Goal: Task Accomplishment & Management: Use online tool/utility

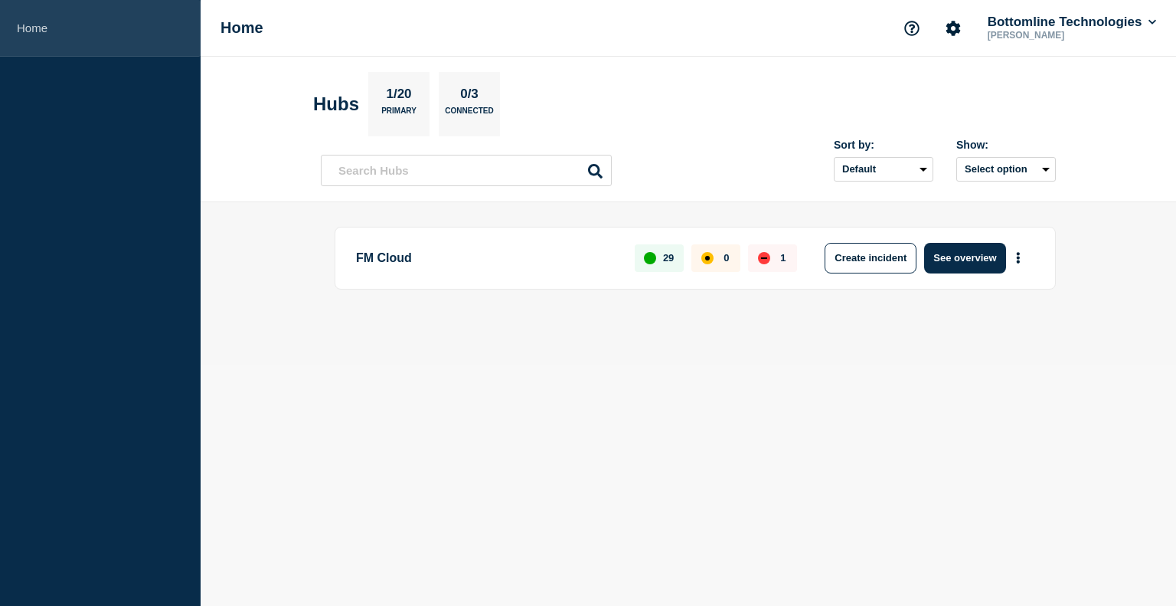
click at [40, 25] on link "Home" at bounding box center [100, 28] width 201 height 57
click at [31, 31] on link "Home" at bounding box center [100, 28] width 201 height 57
click at [25, 33] on link "Home" at bounding box center [100, 28] width 201 height 57
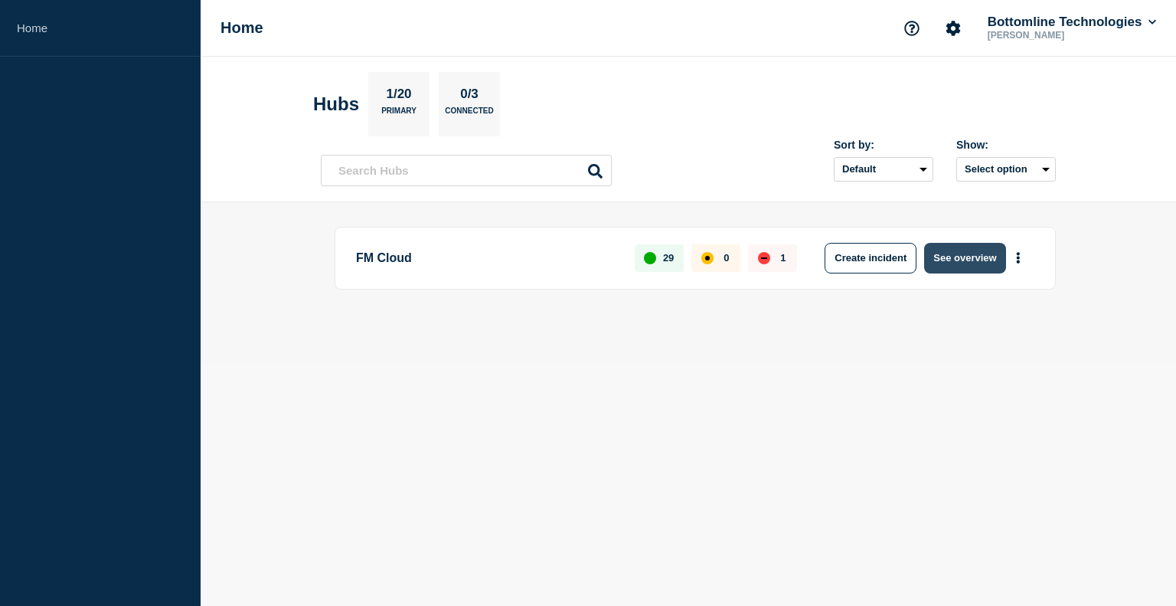
click at [956, 260] on button "See overview" at bounding box center [964, 258] width 81 height 31
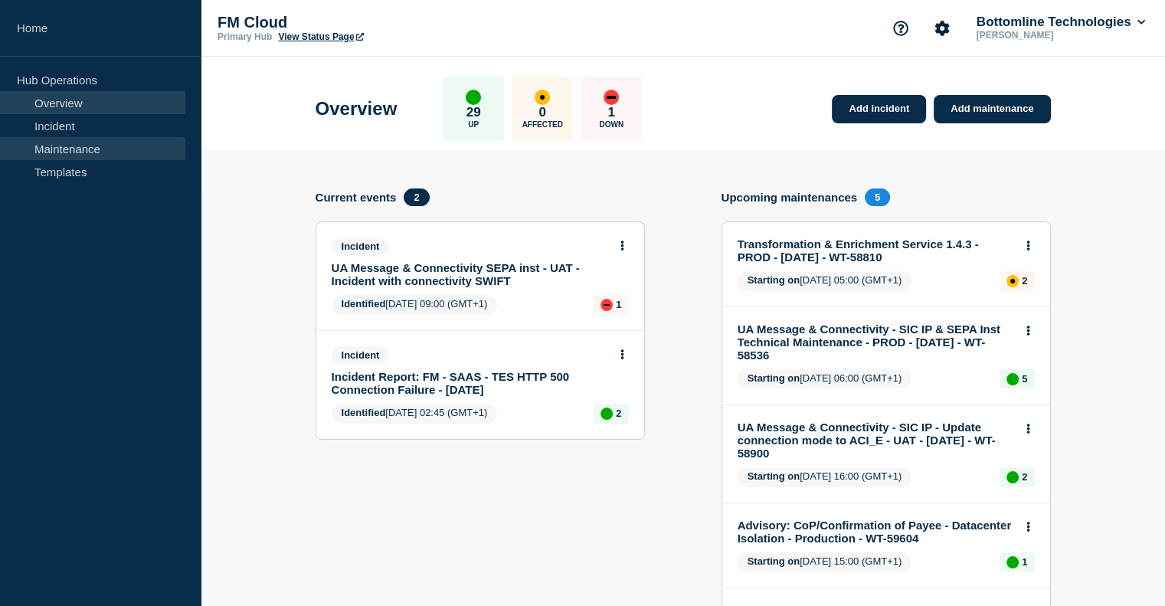
click at [101, 146] on link "Maintenance" at bounding box center [92, 148] width 185 height 23
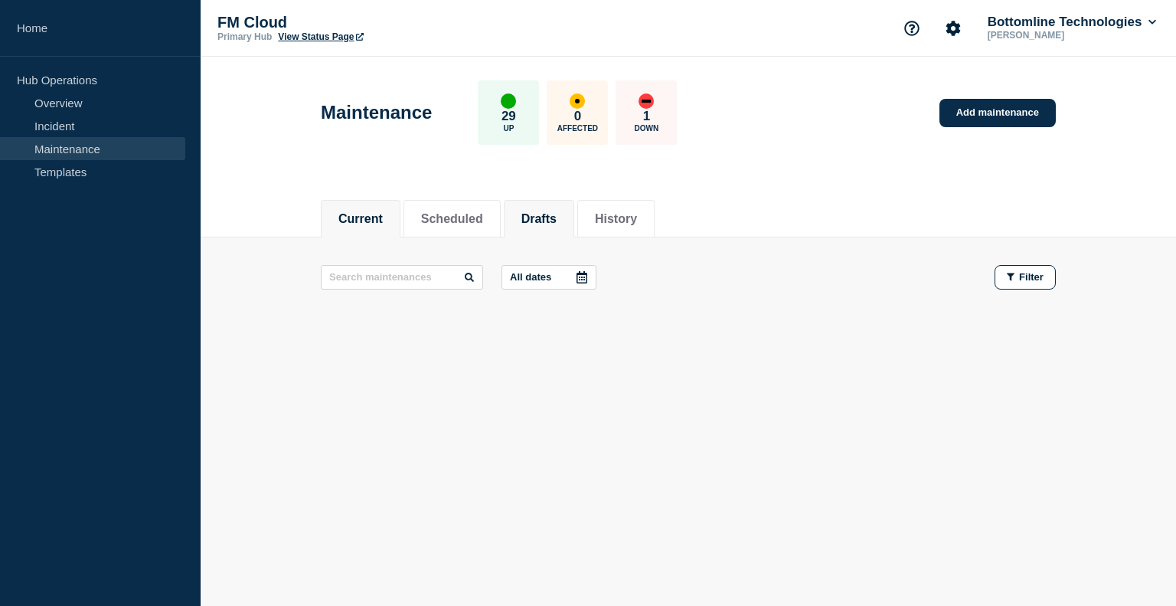
click at [572, 204] on li "Drafts" at bounding box center [539, 219] width 70 height 38
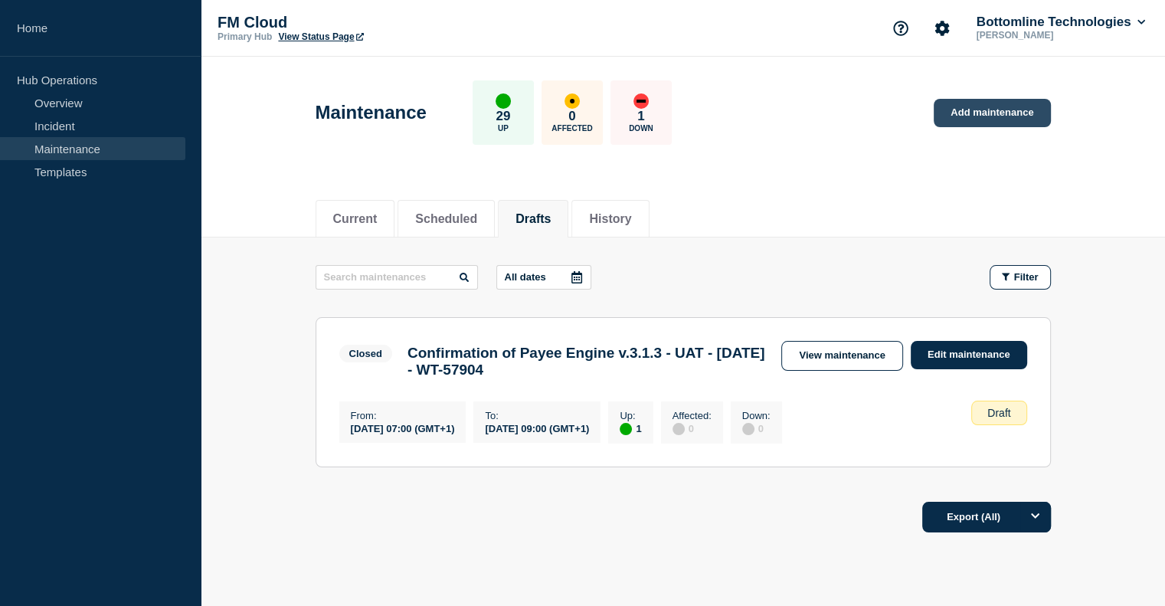
click at [1017, 112] on link "Add maintenance" at bounding box center [992, 113] width 116 height 28
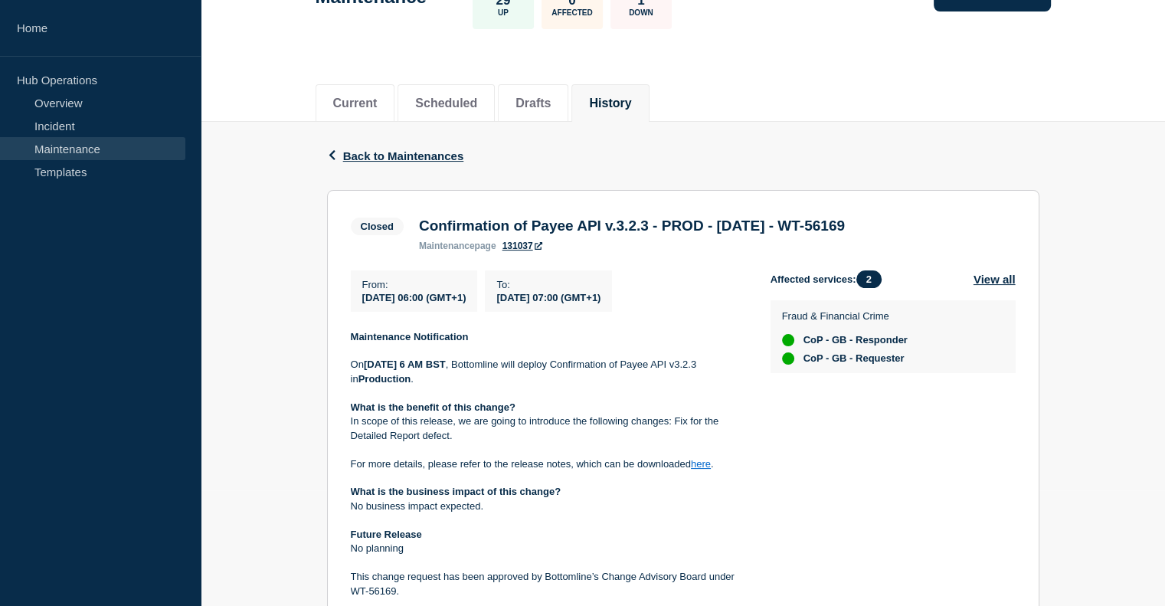
scroll to position [245, 0]
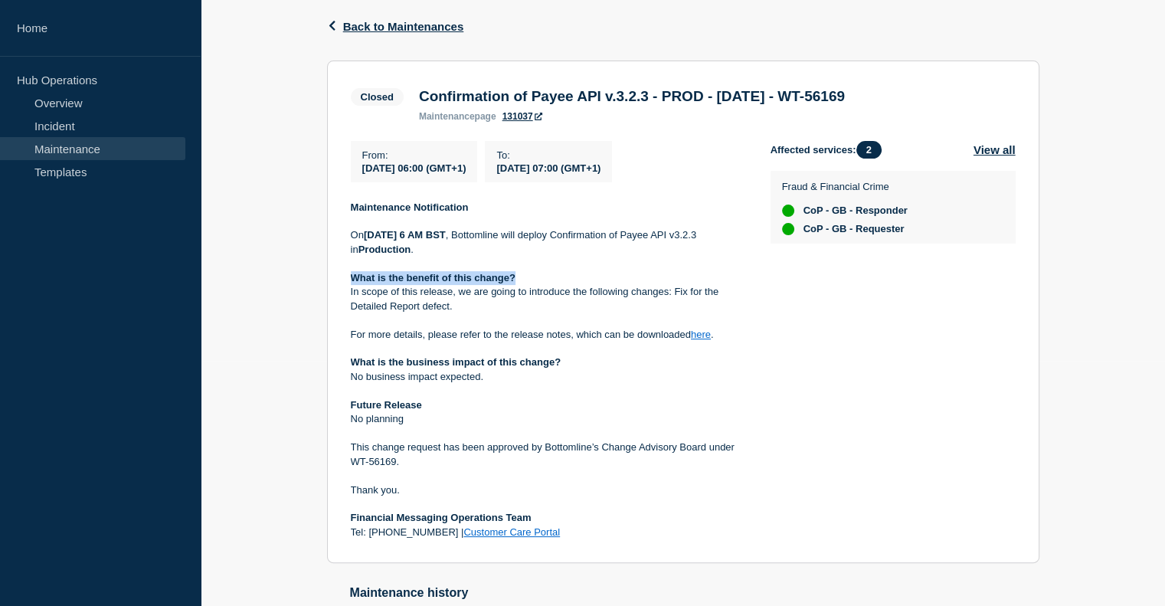
drag, startPoint x: 374, startPoint y: 284, endPoint x: 523, endPoint y: 280, distance: 149.4
click at [523, 280] on p "What is the benefit of this change?" at bounding box center [548, 278] width 395 height 14
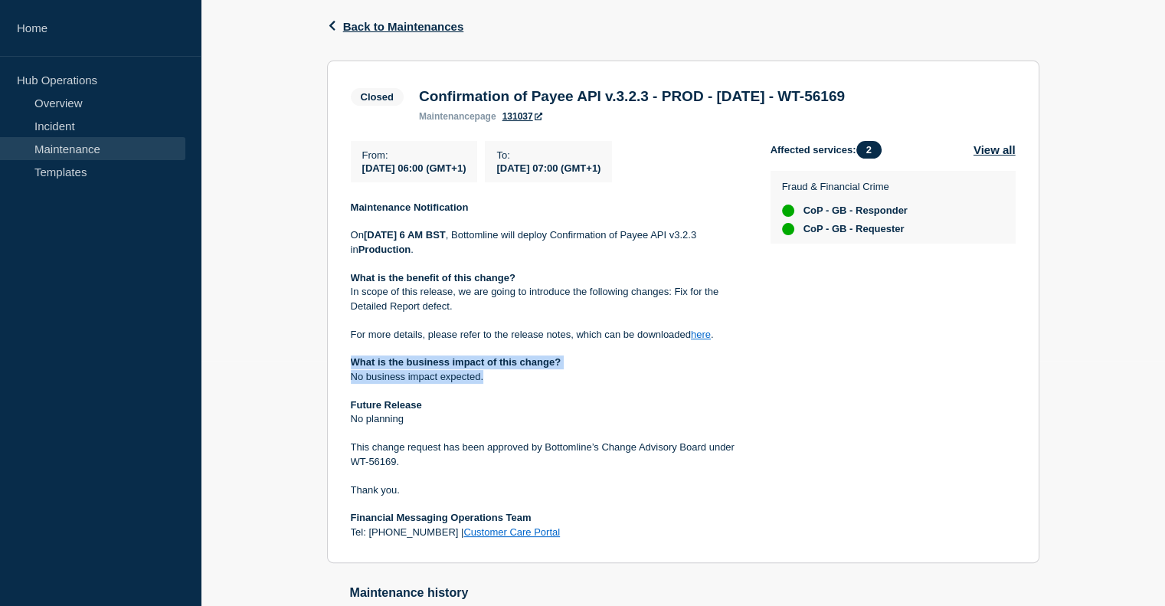
drag, startPoint x: 349, startPoint y: 362, endPoint x: 581, endPoint y: 378, distance: 232.5
click at [581, 378] on div "Maintenance Notification On [DATE] 6 AM BST , Bottomline will deploy Confirmati…" at bounding box center [548, 370] width 395 height 339
drag, startPoint x: 403, startPoint y: 408, endPoint x: 340, endPoint y: 407, distance: 62.8
click at [340, 407] on section "Closed Confirmation of Payee API v.3.2.3 - PROD - [DATE] - WT-56169 maintenance…" at bounding box center [683, 311] width 712 height 503
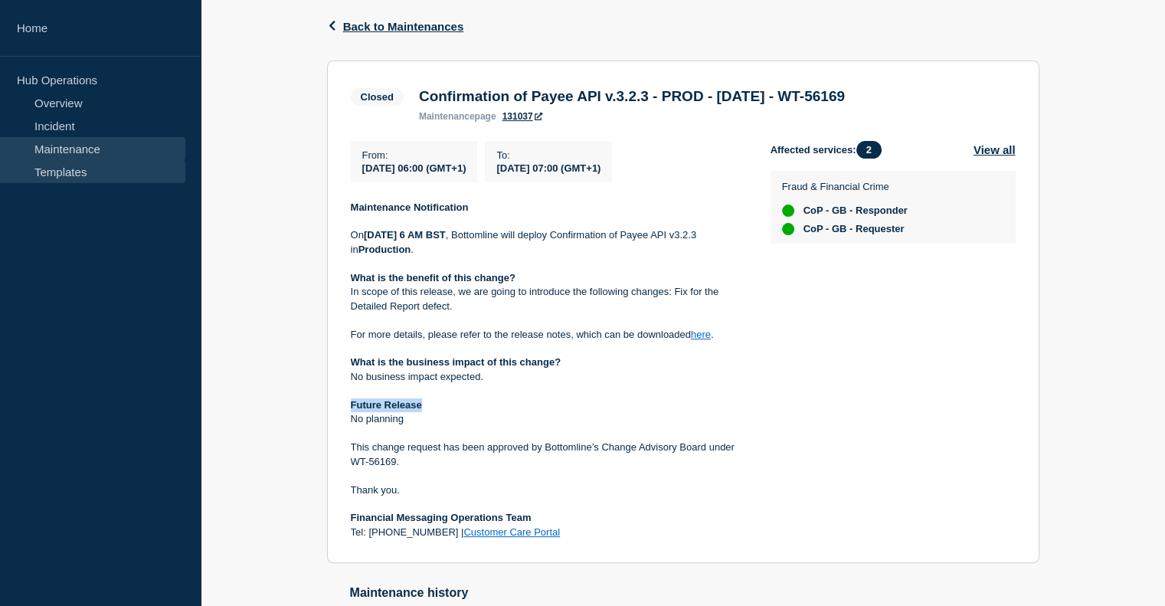
click at [54, 172] on link "Templates" at bounding box center [92, 171] width 185 height 23
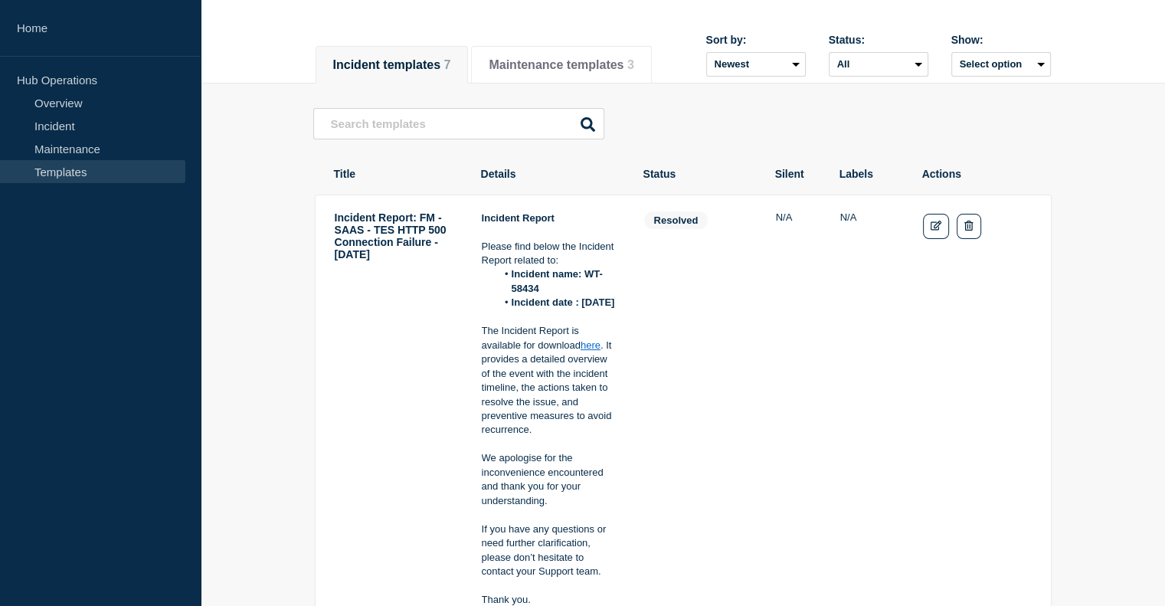
scroll to position [139, 0]
click at [633, 59] on button "Maintenance templates 3" at bounding box center [561, 66] width 145 height 14
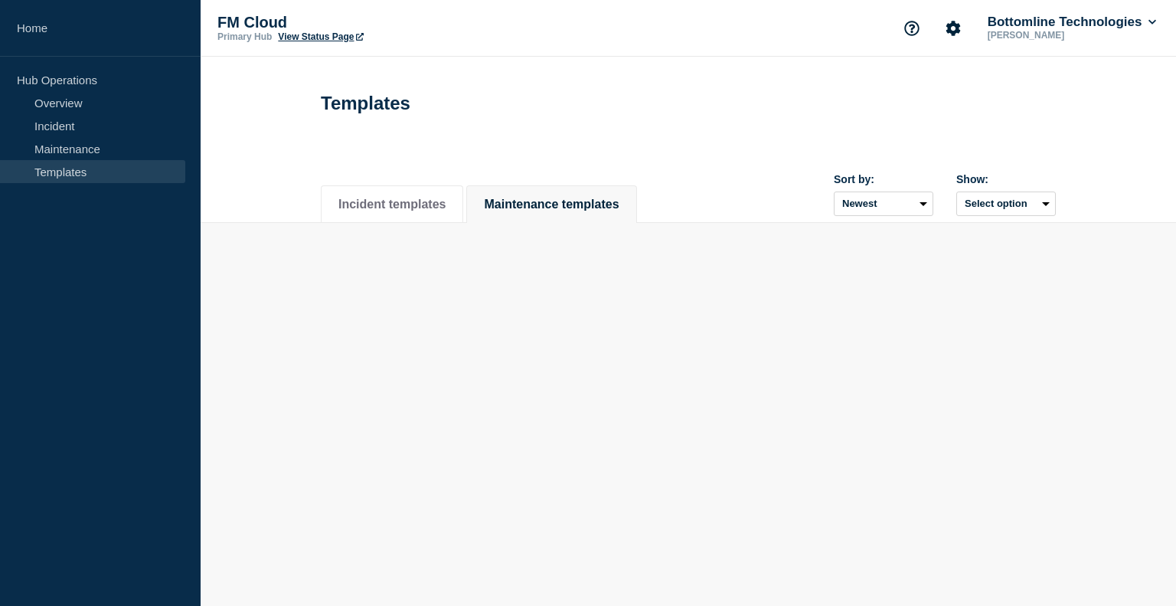
click at [568, 60] on div "Templates" at bounding box center [689, 97] width 770 height 75
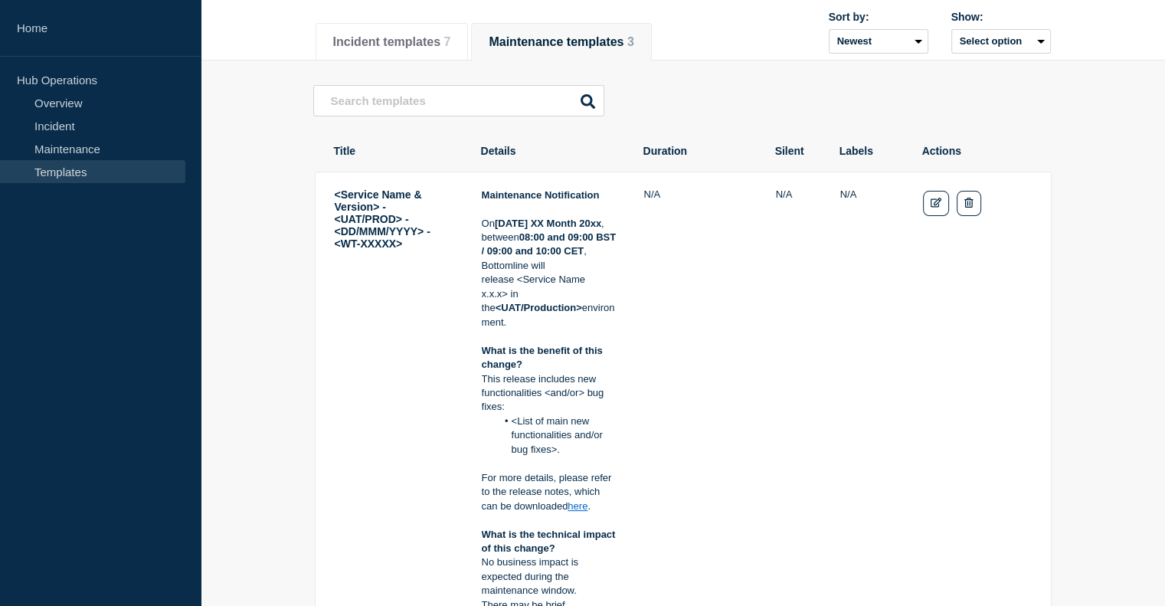
scroll to position [161, 0]
drag, startPoint x: 337, startPoint y: 201, endPoint x: 421, endPoint y: 270, distance: 108.8
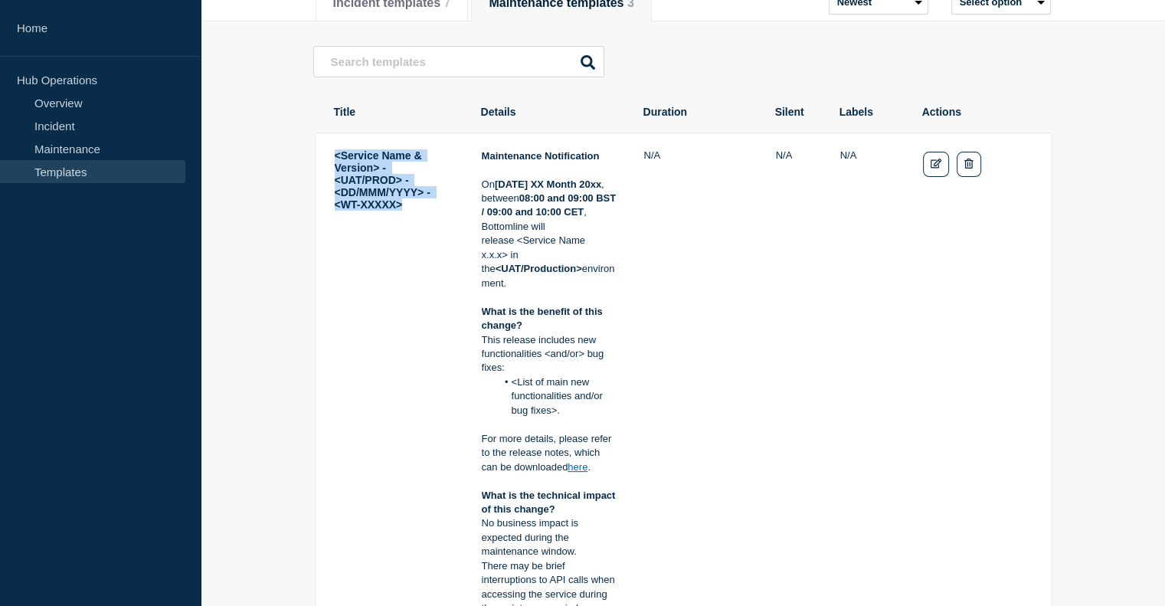
scroll to position [0, 0]
